Goal: Task Accomplishment & Management: Manage account settings

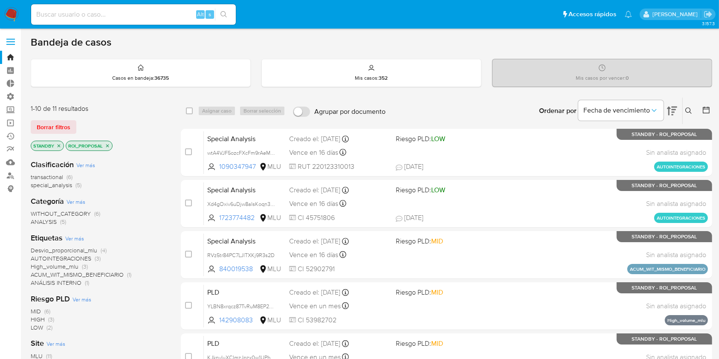
drag, startPoint x: 0, startPoint y: 0, endPoint x: 16, endPoint y: 12, distance: 19.8
click at [16, 12] on img at bounding box center [11, 14] width 15 height 15
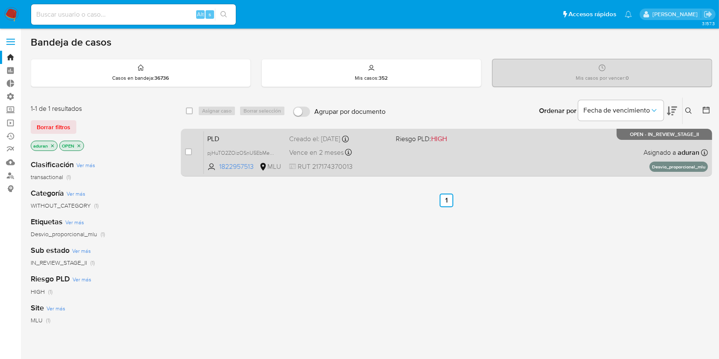
click at [452, 159] on div "PLD pjHuTO2ZOizOSnU5EbMebNoL 1822957513 MLU Riesgo PLD: HIGH Creado el: [DATE] …" at bounding box center [456, 152] width 504 height 43
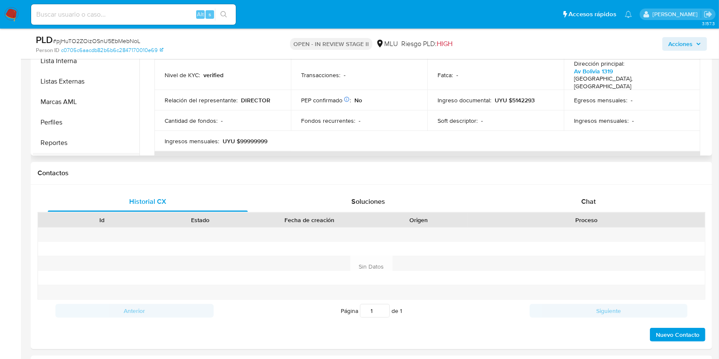
scroll to position [324, 0]
select select "10"
click at [81, 116] on button "Marcas AML" at bounding box center [83, 119] width 100 height 20
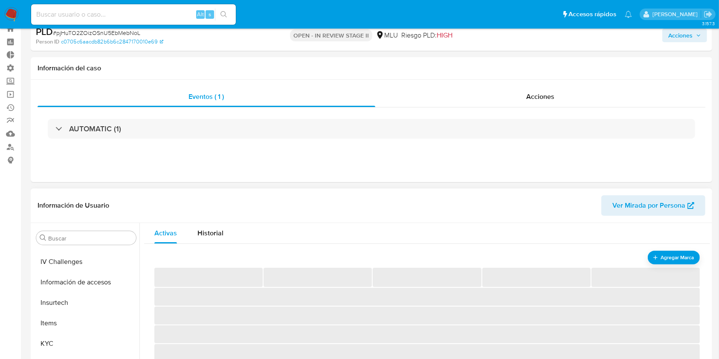
scroll to position [114, 0]
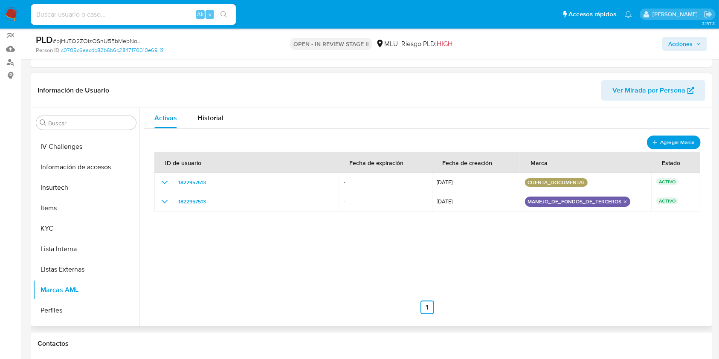
click at [661, 139] on span "Agregar Marca" at bounding box center [678, 142] width 34 height 11
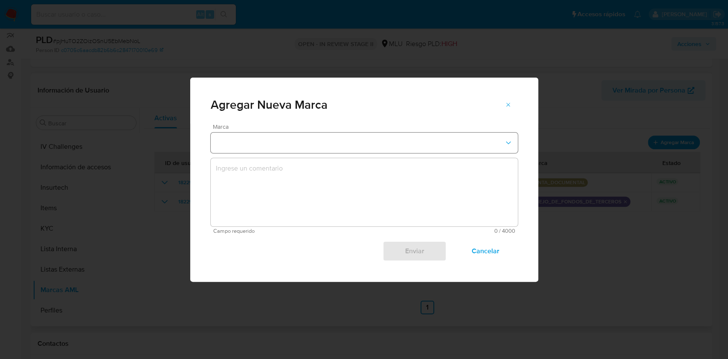
click at [277, 136] on button "marks-modal" at bounding box center [364, 143] width 307 height 20
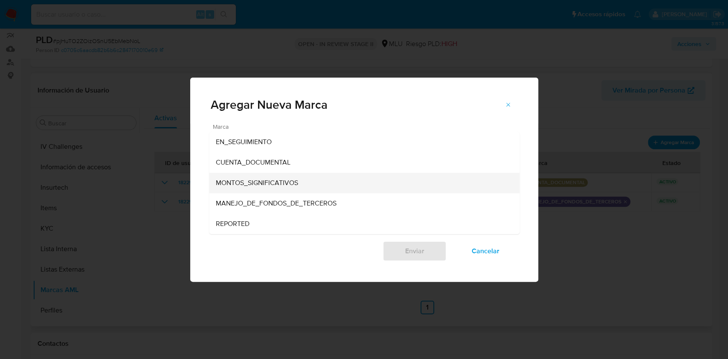
click at [285, 180] on span "MONTOS_SIGNIFICATIVOS" at bounding box center [257, 183] width 82 height 9
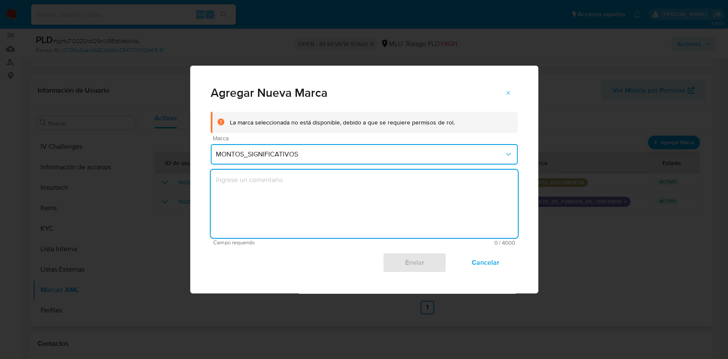
click at [328, 213] on textarea "marks-modal" at bounding box center [364, 204] width 307 height 68
type textarea "Se aplica marca por cumplir con criterio de saldos."
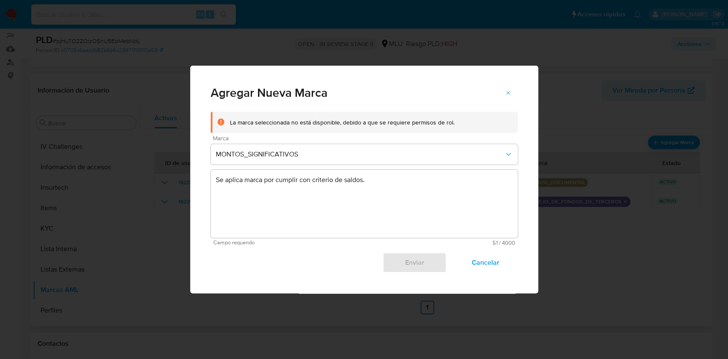
drag, startPoint x: 69, startPoint y: 216, endPoint x: 73, endPoint y: 208, distance: 9.0
click at [70, 216] on div "Agregar Nueva Marca La marca seleccionada no está disponible, debido a que se r…" at bounding box center [364, 179] width 728 height 359
click at [487, 269] on span "Cancelar" at bounding box center [486, 262] width 42 height 19
